Goal: Transaction & Acquisition: Purchase product/service

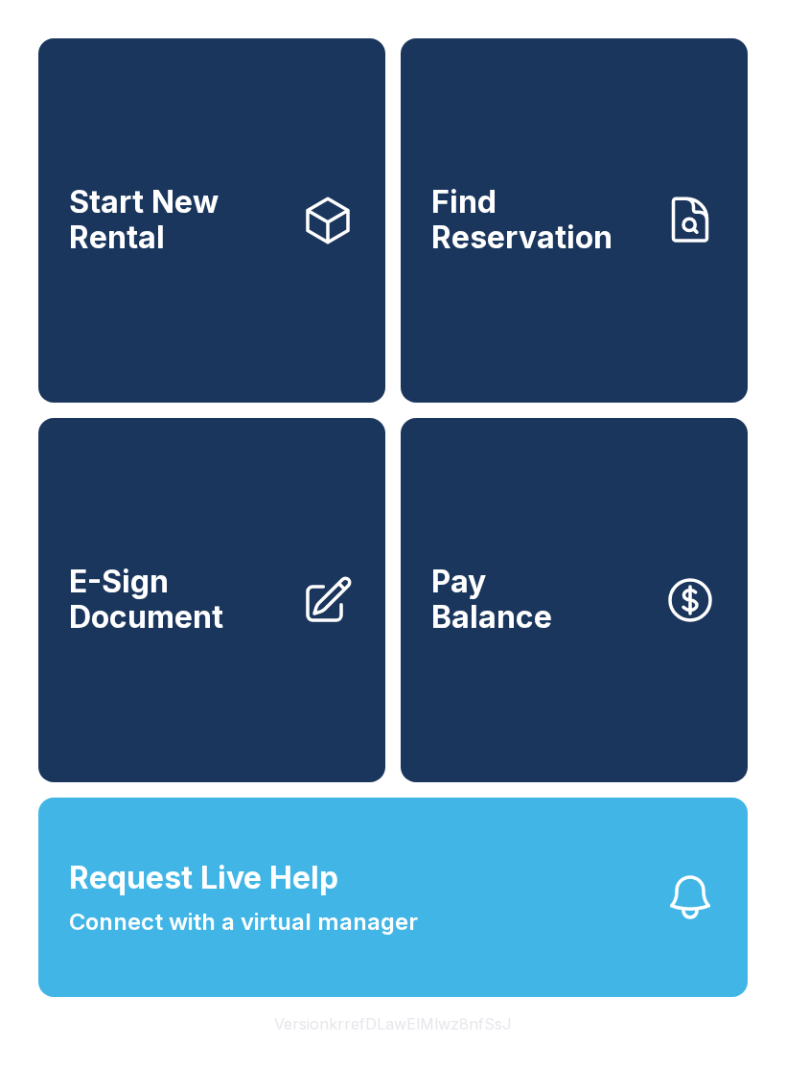
click at [498, 943] on button "Request Live Help Connect with a virtual manager" at bounding box center [392, 897] width 709 height 199
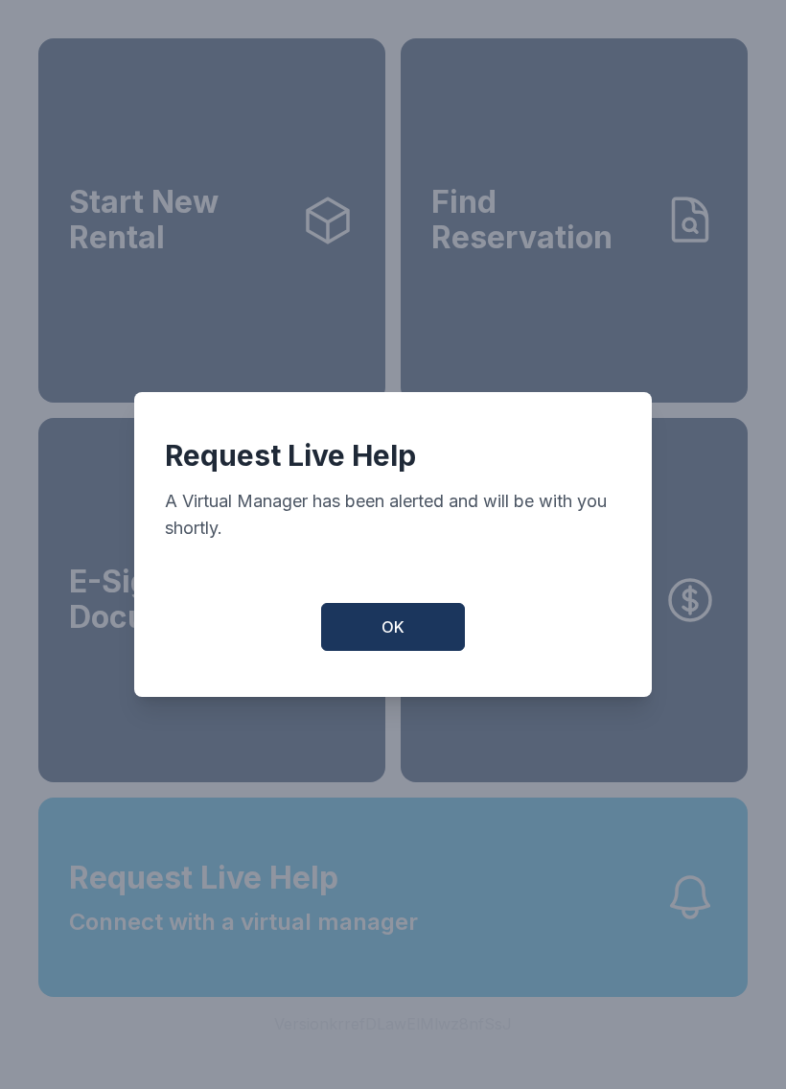
click at [433, 627] on button "OK" at bounding box center [393, 627] width 144 height 48
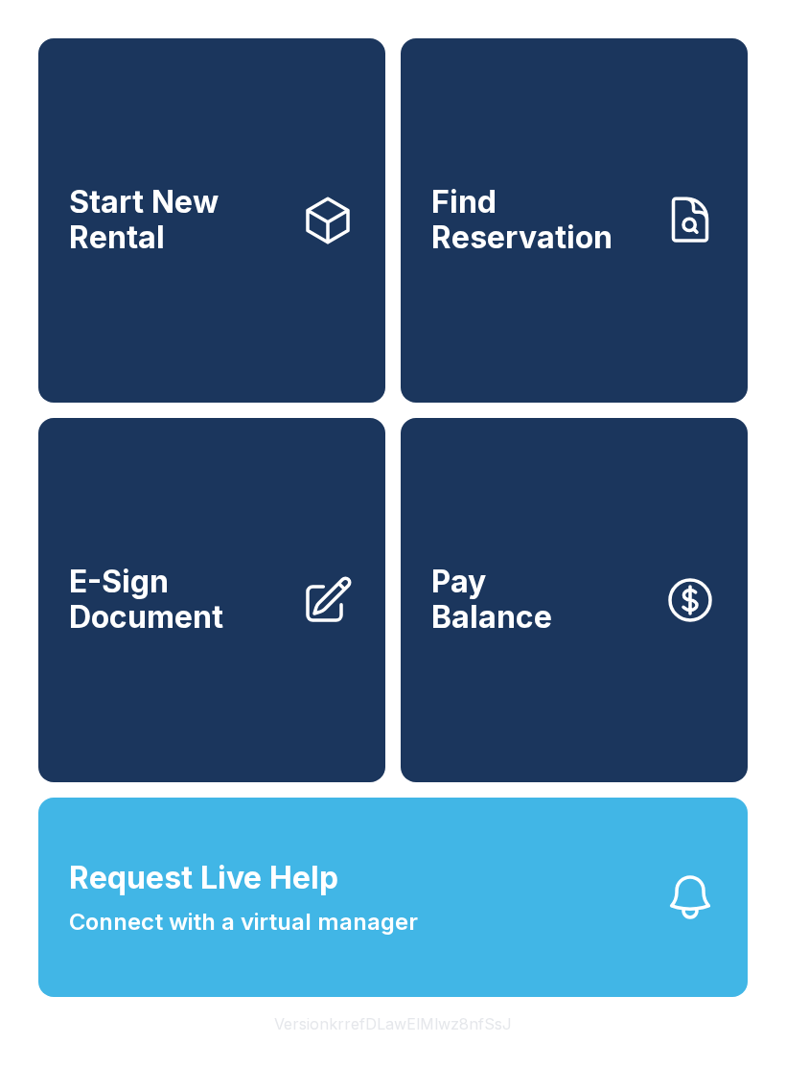
click at [672, 924] on icon "button" at bounding box center [690, 897] width 54 height 54
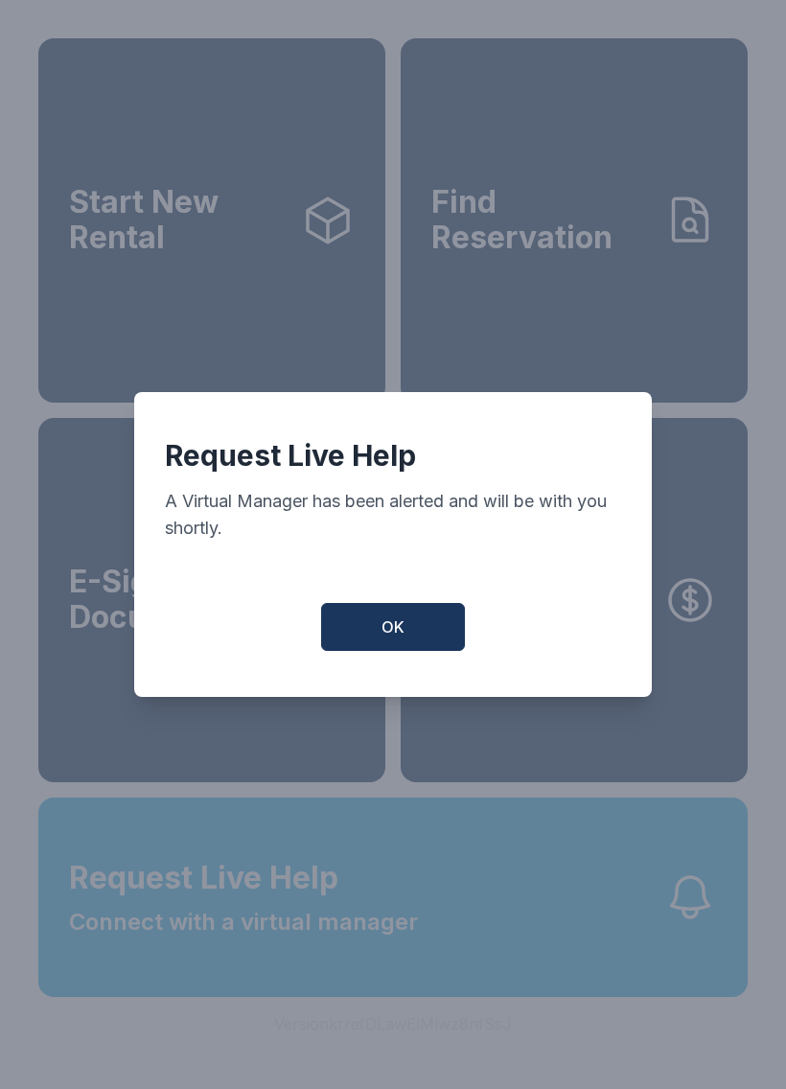
click at [422, 651] on button "OK" at bounding box center [393, 627] width 144 height 48
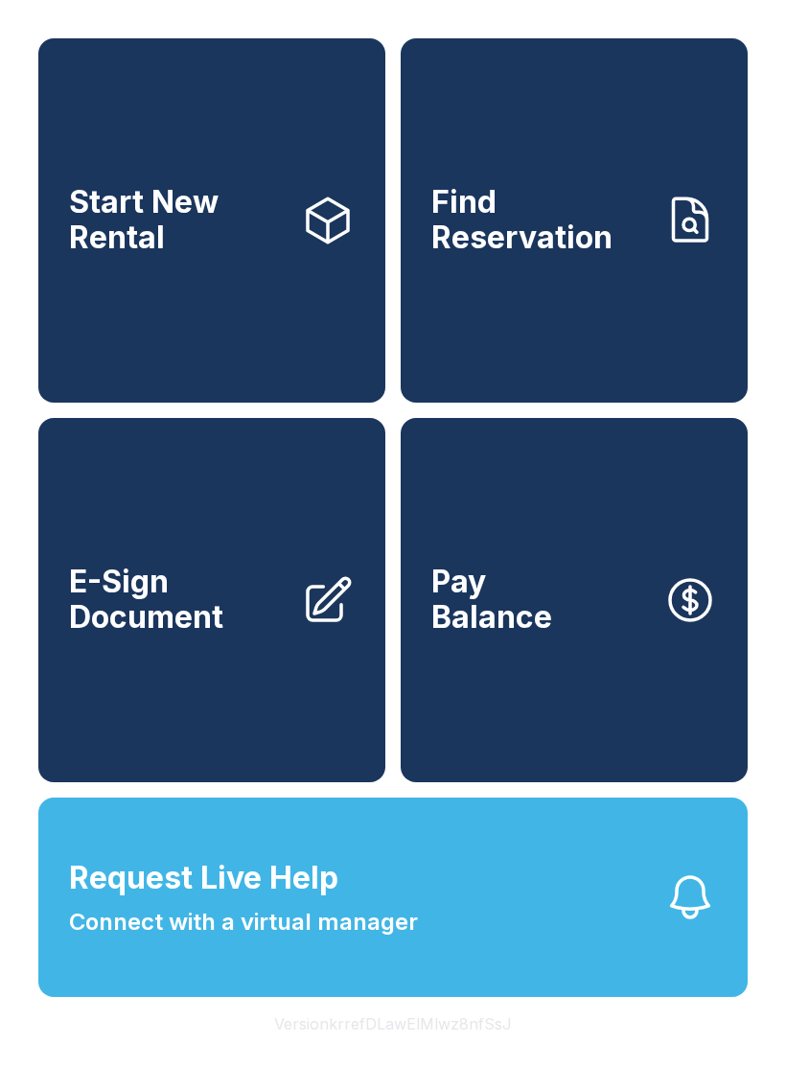
click at [629, 953] on button "Request Live Help Connect with a virtual manager" at bounding box center [392, 897] width 709 height 199
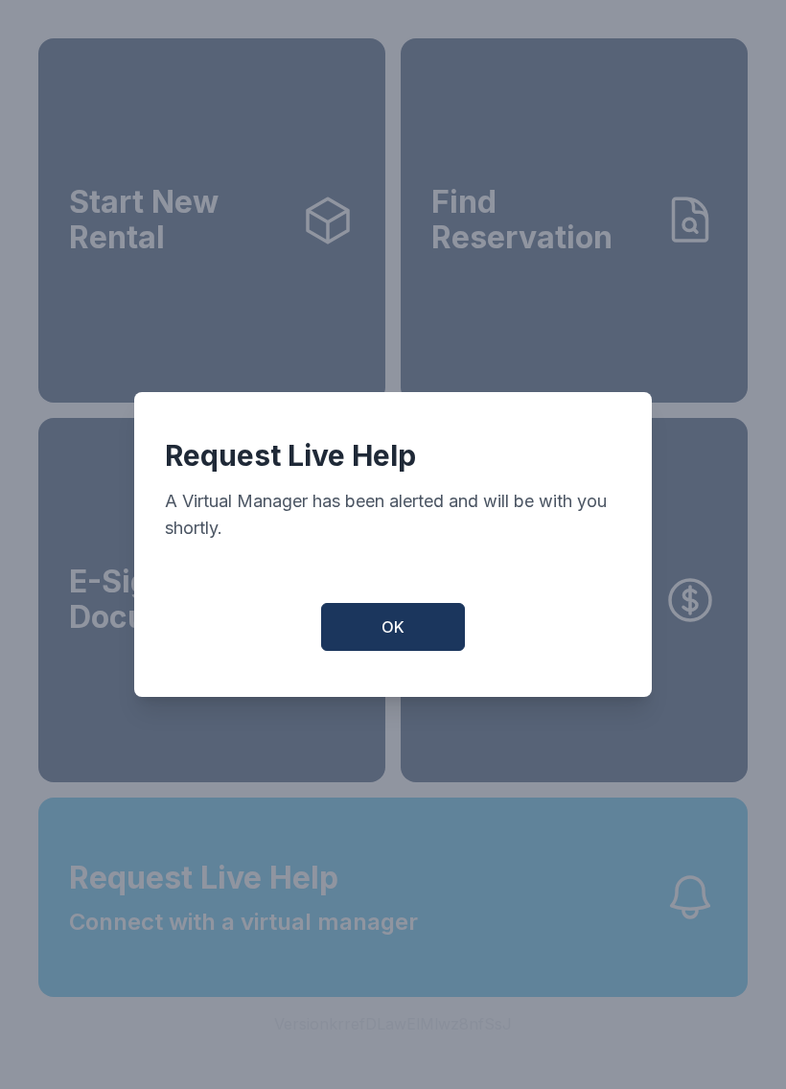
click at [424, 647] on button "OK" at bounding box center [393, 627] width 144 height 48
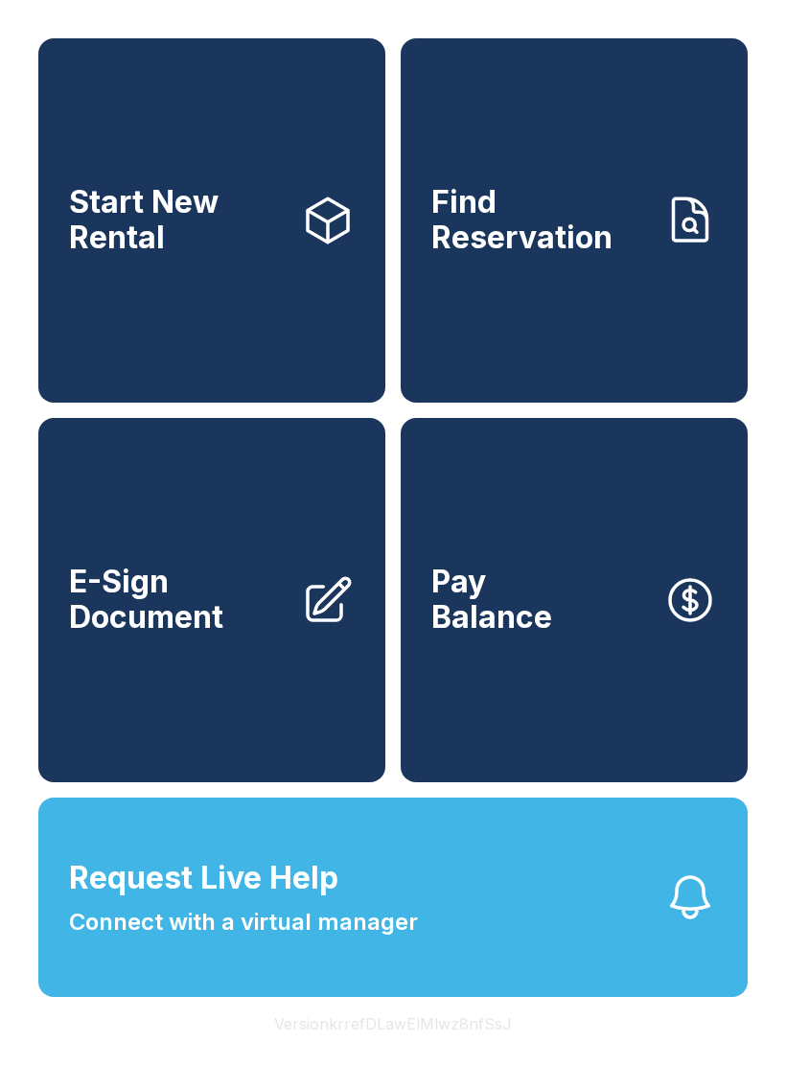
click at [655, 953] on button "Request Live Help Connect with a virtual manager" at bounding box center [392, 897] width 709 height 199
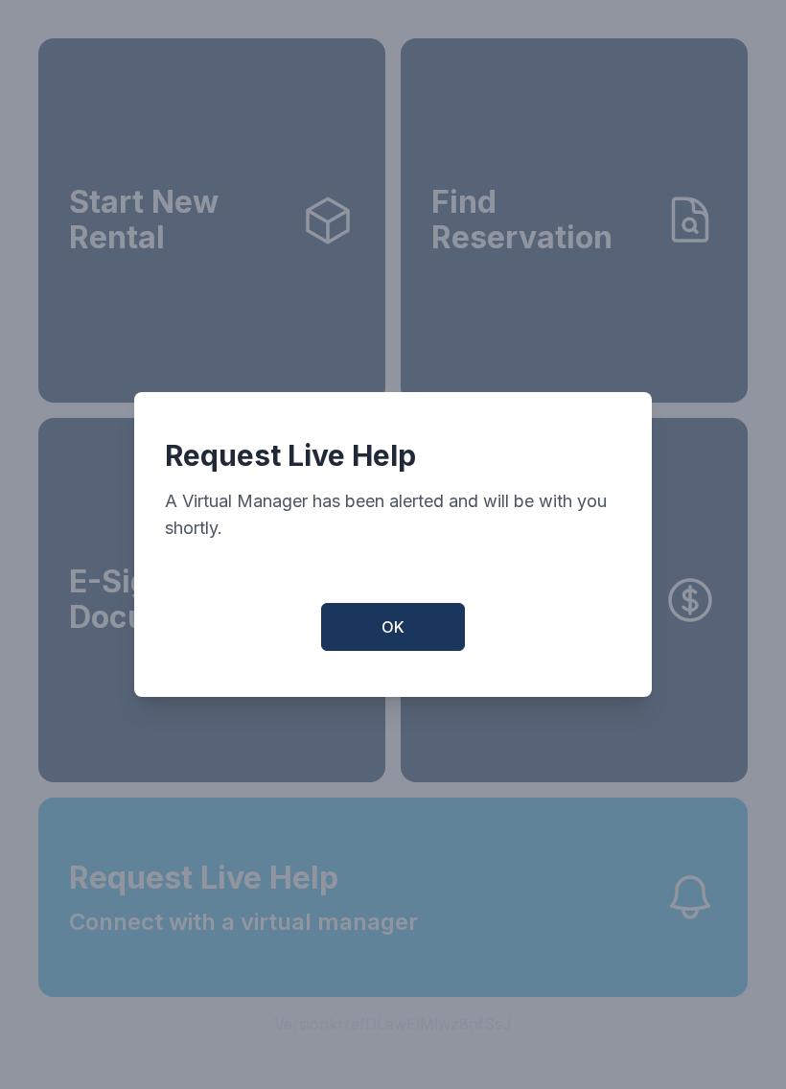
click at [400, 634] on span "OK" at bounding box center [393, 626] width 23 height 23
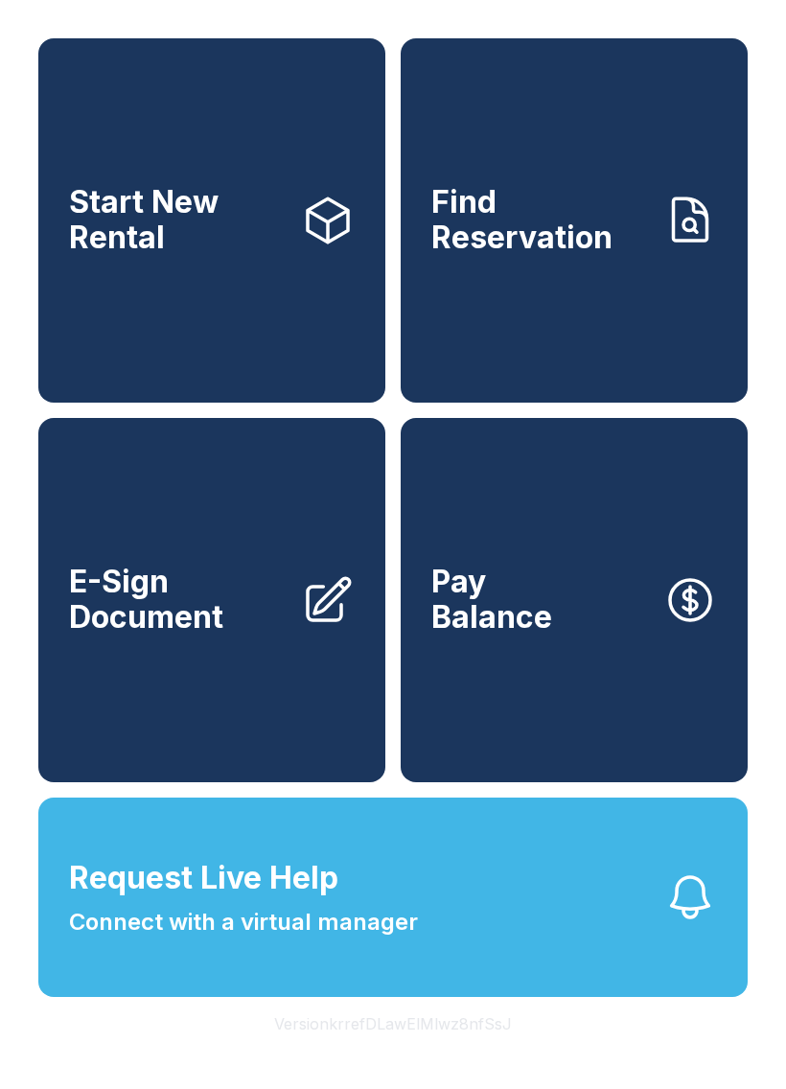
click at [559, 962] on button "Request Live Help Connect with a virtual manager" at bounding box center [392, 897] width 709 height 199
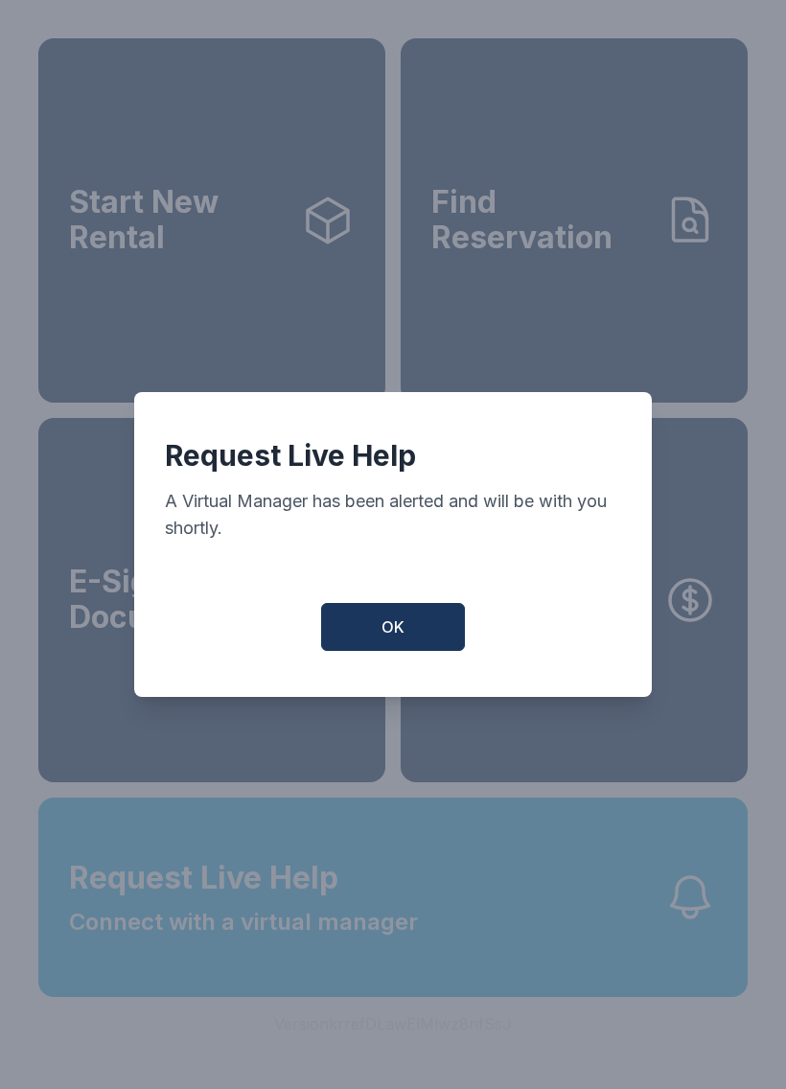
click at [379, 620] on button "OK" at bounding box center [393, 627] width 144 height 48
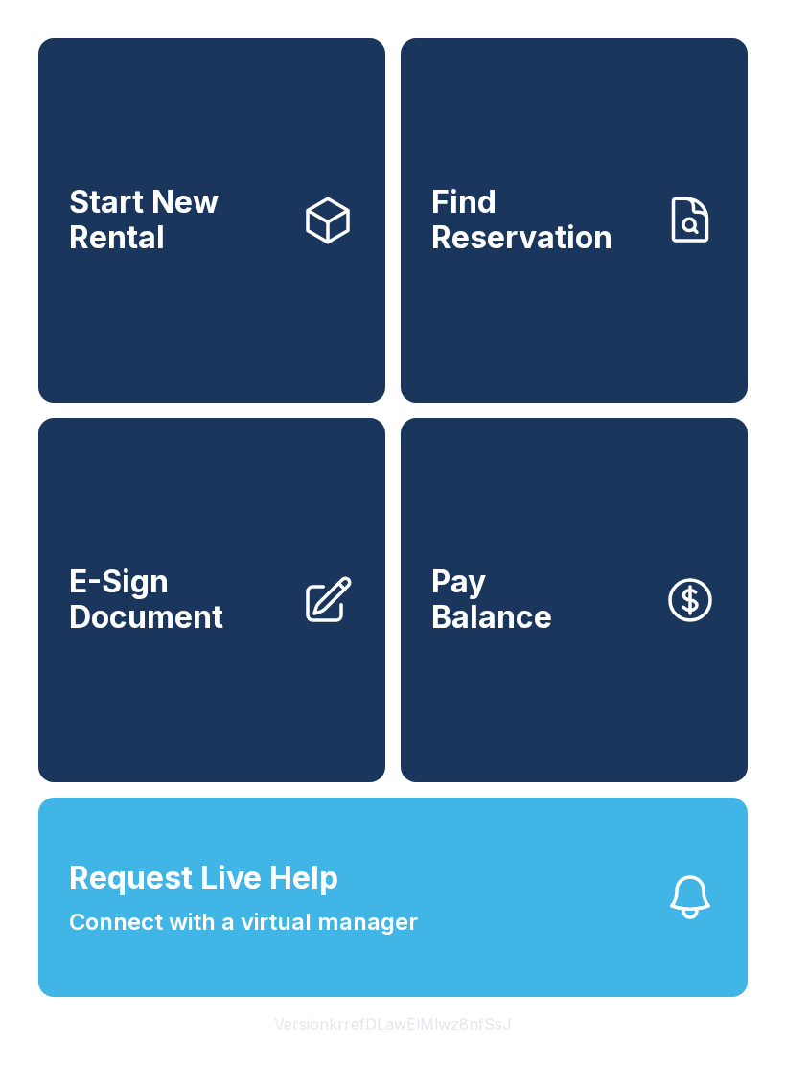
click at [514, 944] on button "Request Live Help Connect with a virtual manager" at bounding box center [392, 897] width 709 height 199
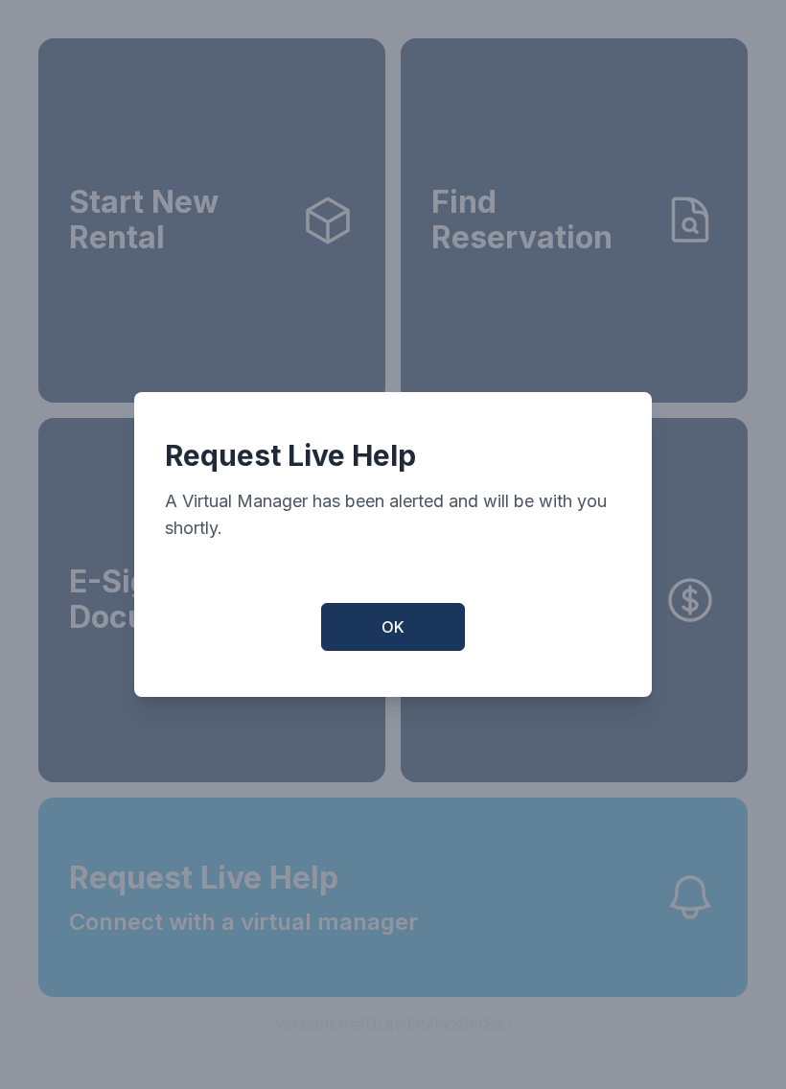
click at [387, 634] on span "OK" at bounding box center [393, 626] width 23 height 23
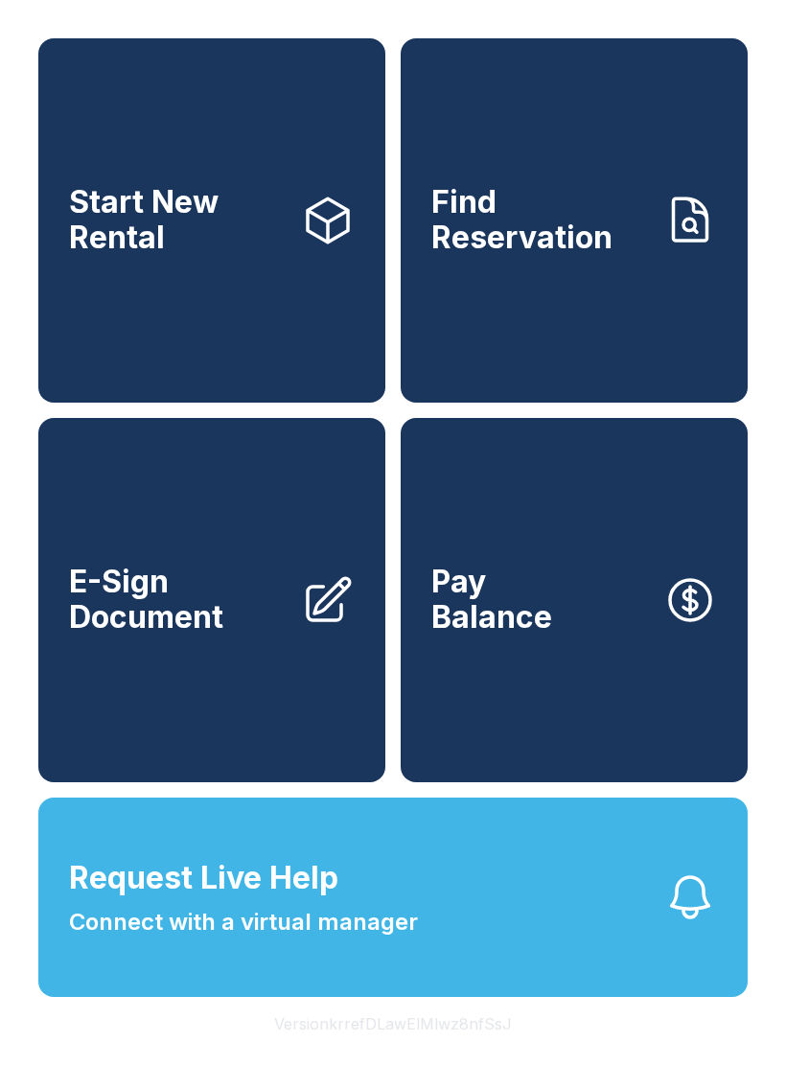
click at [206, 292] on link "Start New Rental" at bounding box center [211, 220] width 347 height 364
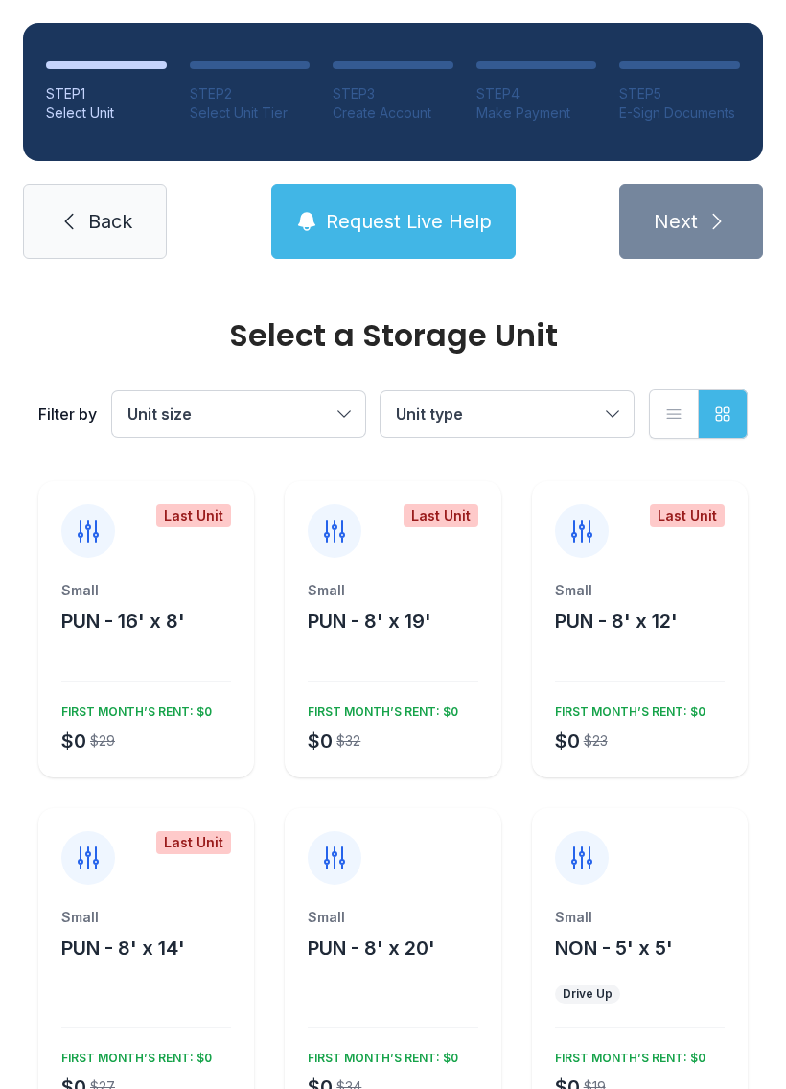
click at [336, 409] on button "Unit size" at bounding box center [238, 414] width 253 height 46
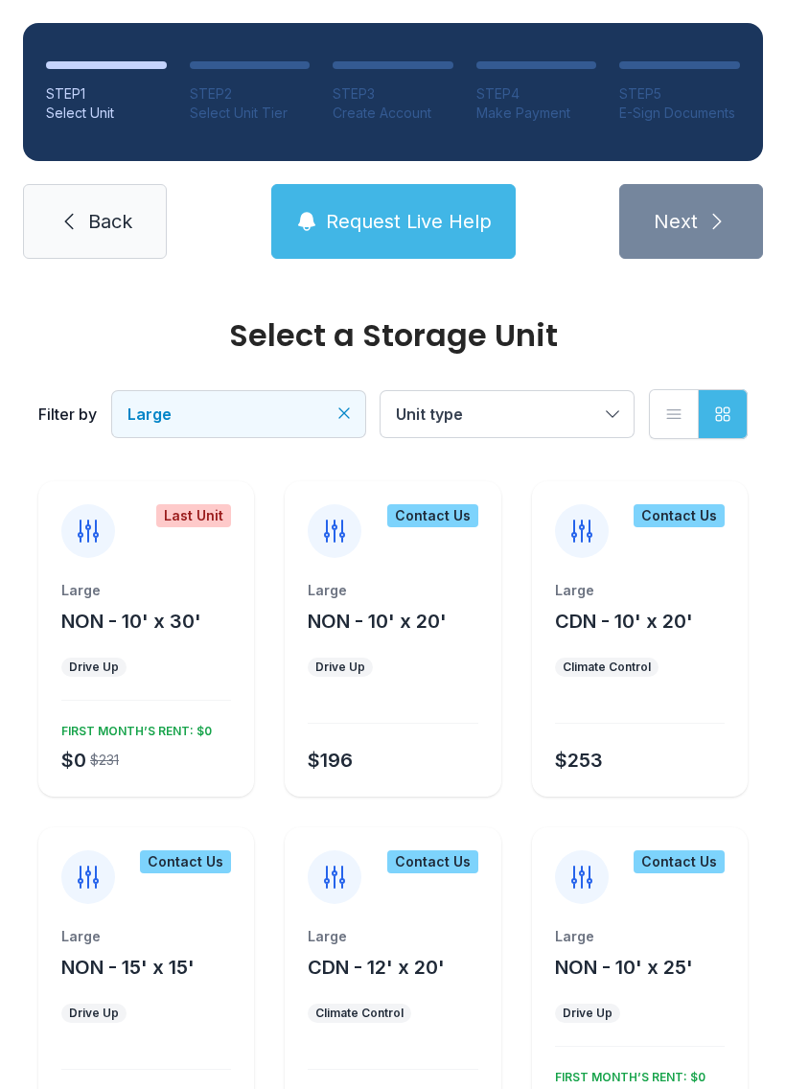
click at [89, 197] on link "Back" at bounding box center [95, 221] width 144 height 75
